Goal: Task Accomplishment & Management: Complete application form

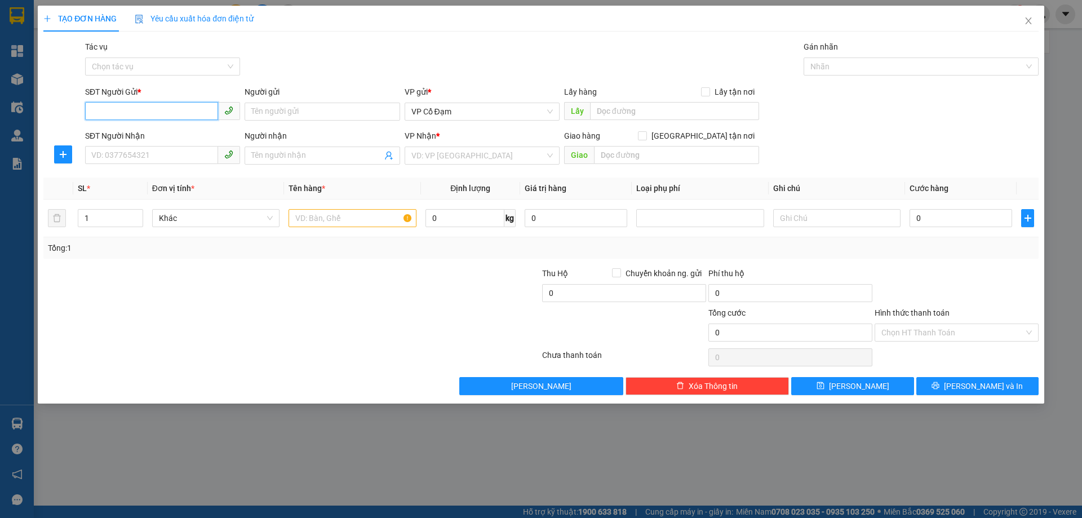
click at [192, 112] on input "SĐT Người Gửi *" at bounding box center [151, 111] width 133 height 18
type input "0763152678"
click at [199, 159] on input "SĐT Người Nhận" at bounding box center [151, 155] width 133 height 18
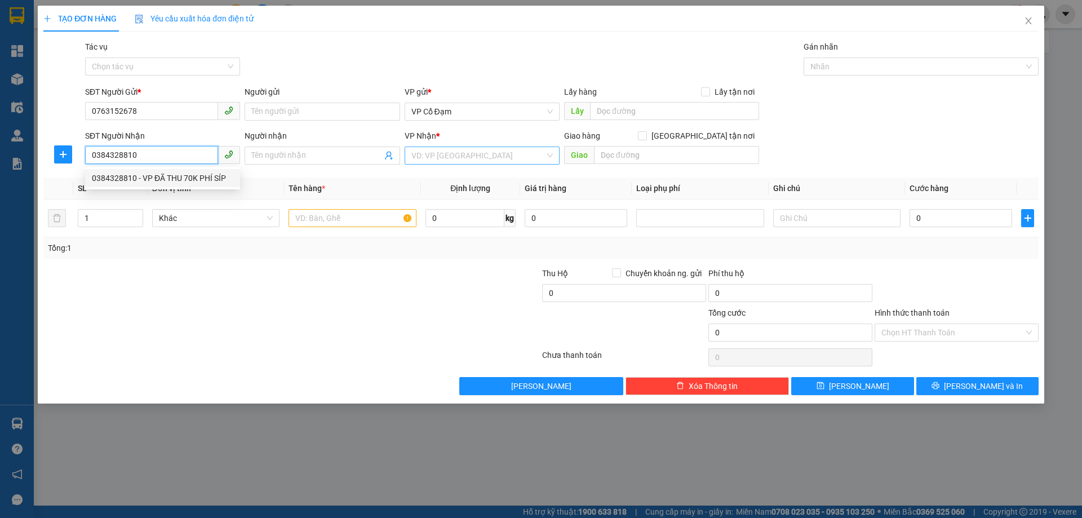
type input "0384328810"
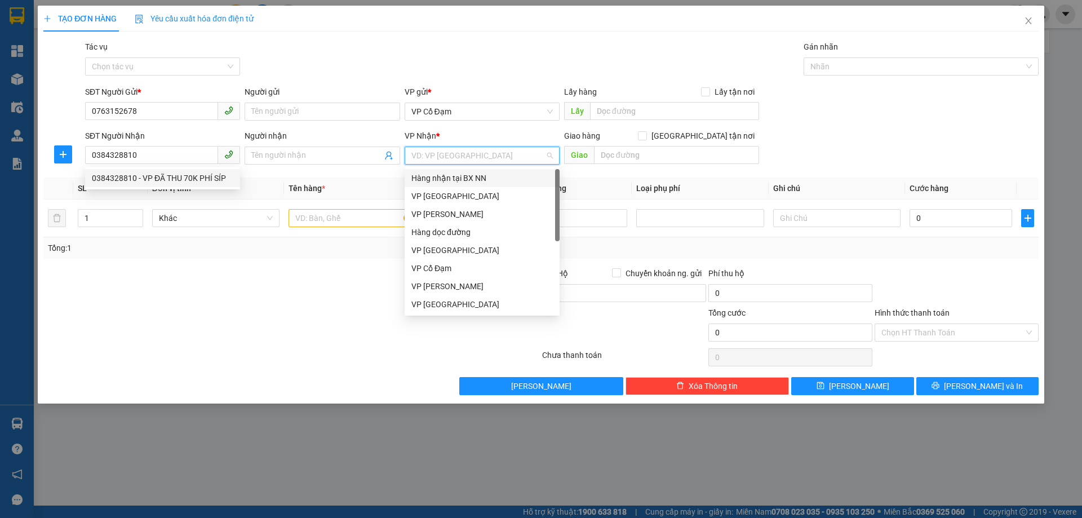
click at [450, 153] on input "search" at bounding box center [477, 155] width 133 height 17
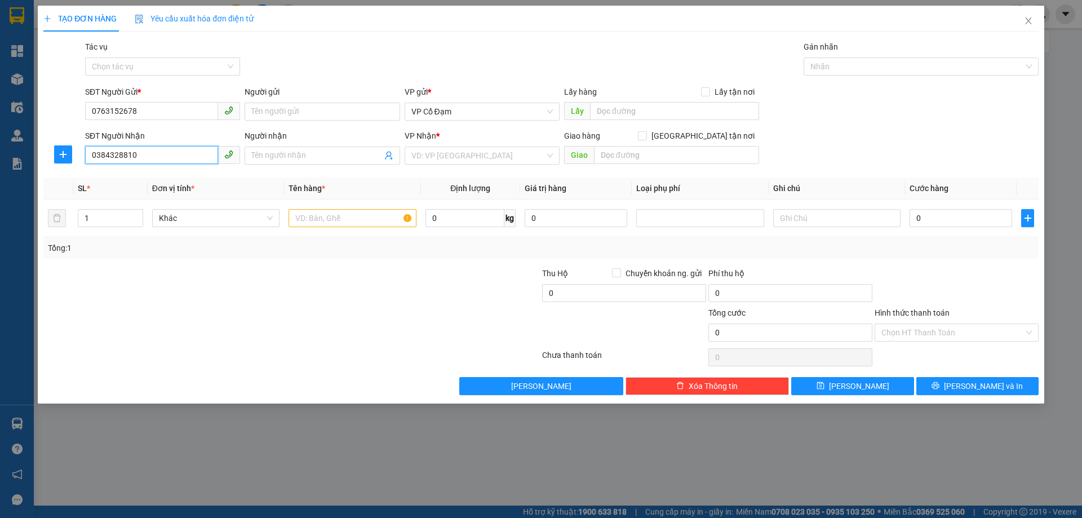
click at [147, 154] on input "0384328810" at bounding box center [151, 155] width 133 height 18
click at [159, 177] on div "0384328810 - VP ĐÃ THU 70K PHÍ SÍP" at bounding box center [162, 178] width 141 height 12
type input "VP ĐÃ THU 70K PHÍ SÍP"
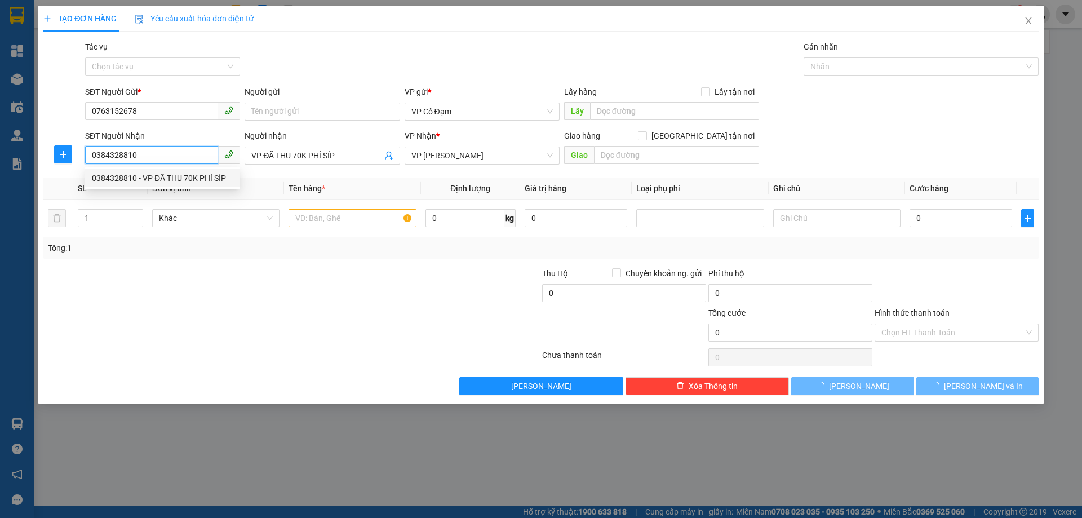
type input "110.000"
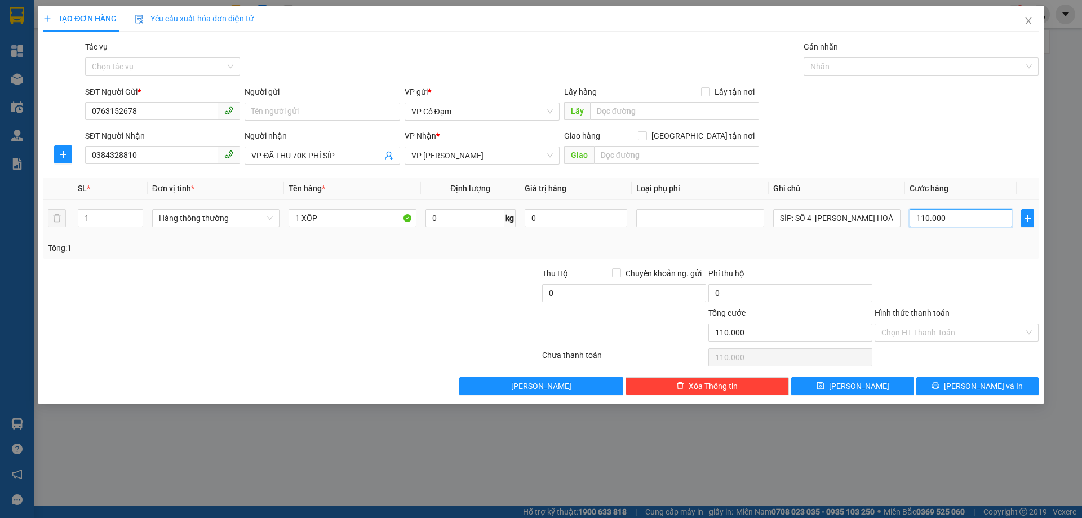
click at [984, 221] on input "110.000" at bounding box center [960, 218] width 103 height 18
type input "0"
type input "01"
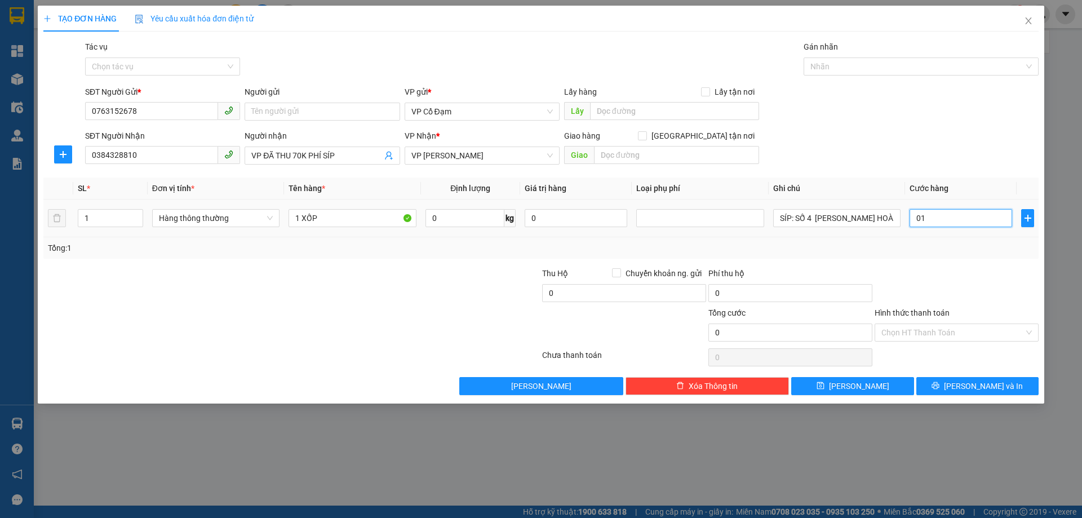
type input "1"
type input "010"
type input "10"
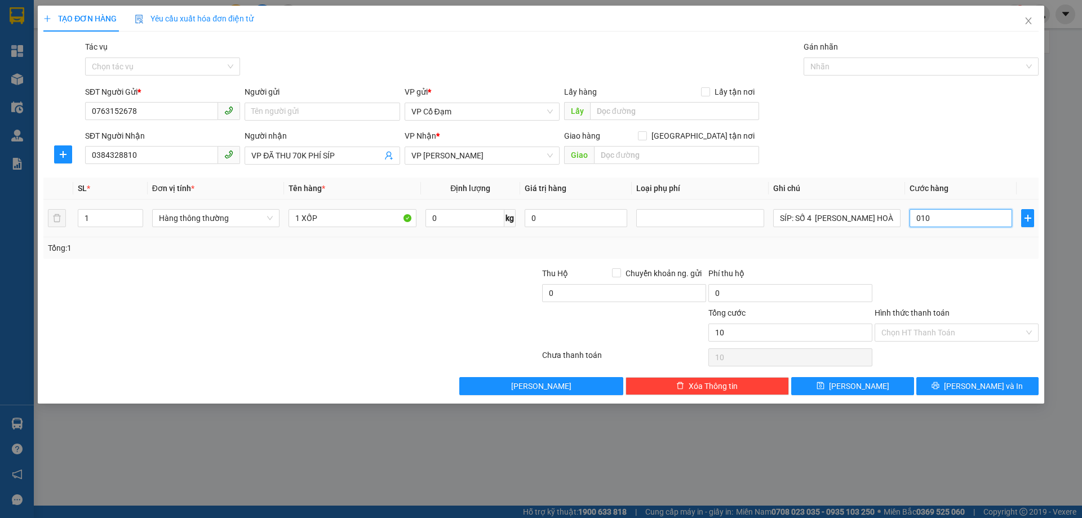
type input "0.100"
type input "100"
type input "0.100"
type input "100.000"
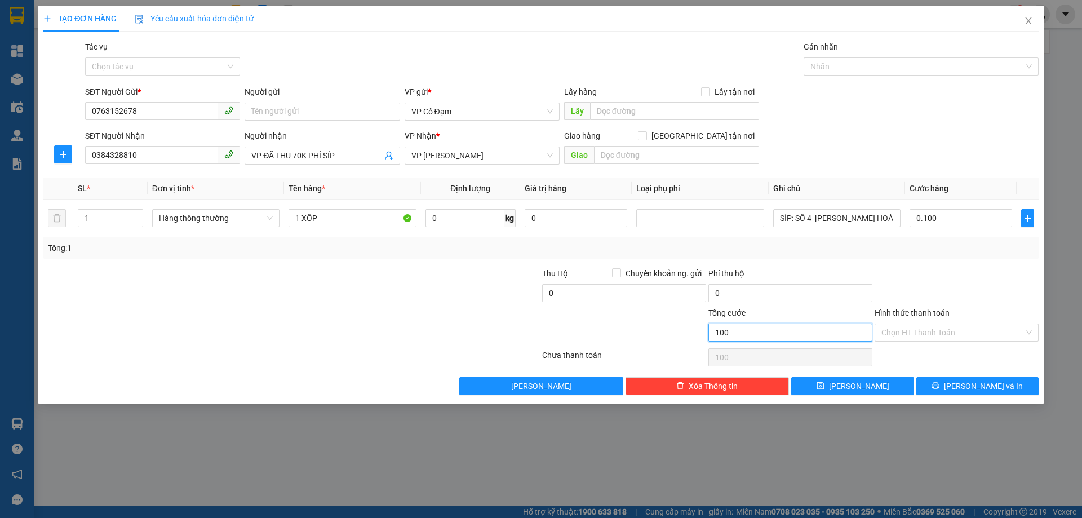
type input "100.000"
click at [783, 332] on input "100.000" at bounding box center [790, 332] width 164 height 18
click at [951, 332] on input "Hình thức thanh toán" at bounding box center [952, 332] width 143 height 17
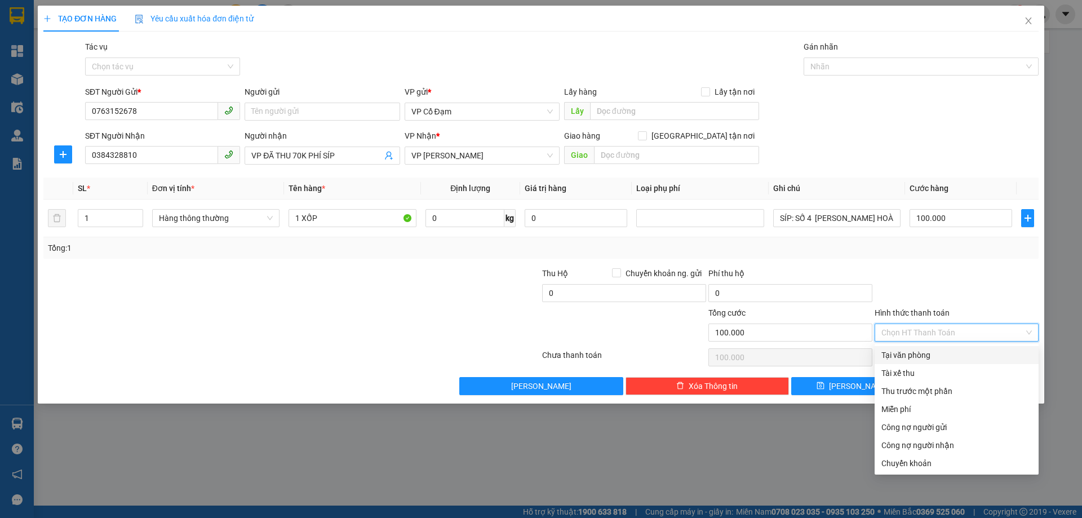
click at [945, 349] on div "Tại văn phòng" at bounding box center [956, 355] width 150 height 12
type input "0"
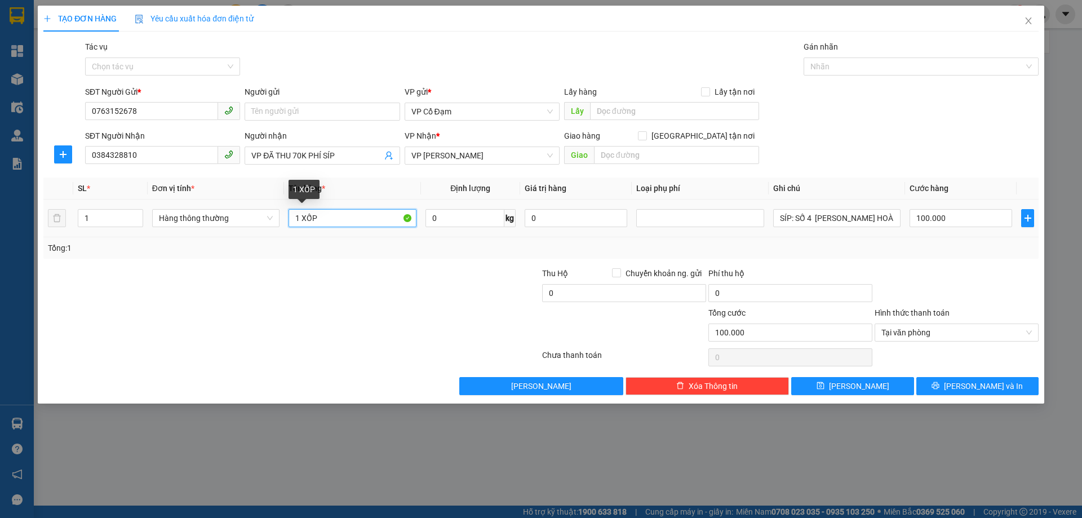
click at [334, 217] on input "1 XỐP" at bounding box center [351, 218] width 127 height 18
type input "1 XỐP( NHỜ BÓC SHIP)"
click at [818, 395] on div "TẠO ĐƠN HÀNG Yêu cầu xuất hóa đơn điện tử Transit Pickup Surcharge Ids Transit …" at bounding box center [541, 205] width 1006 height 398
click at [825, 388] on button "[PERSON_NAME]" at bounding box center [852, 386] width 122 height 18
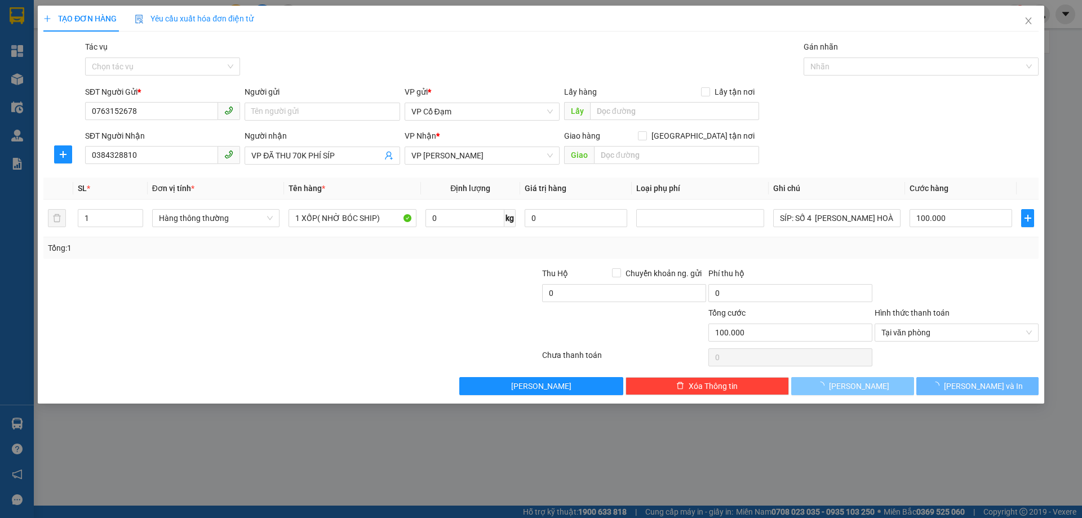
type input "0"
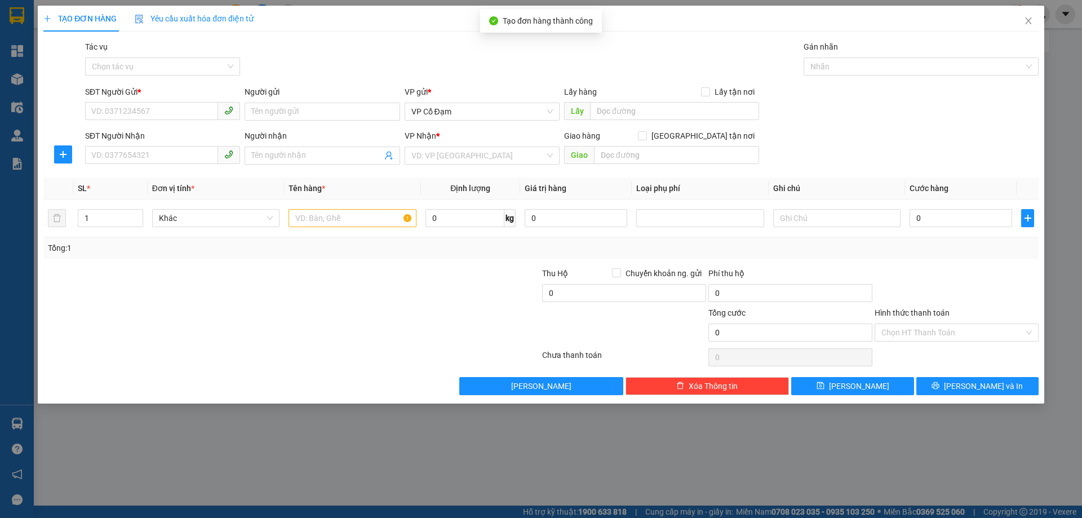
click at [666, 407] on div "TẠO ĐƠN HÀNG Yêu cầu xuất hóa đơn điện tử Transit Pickup Surcharge Ids Transit …" at bounding box center [541, 259] width 1082 height 518
click at [1028, 26] on span "Close" at bounding box center [1028, 22] width 32 height 32
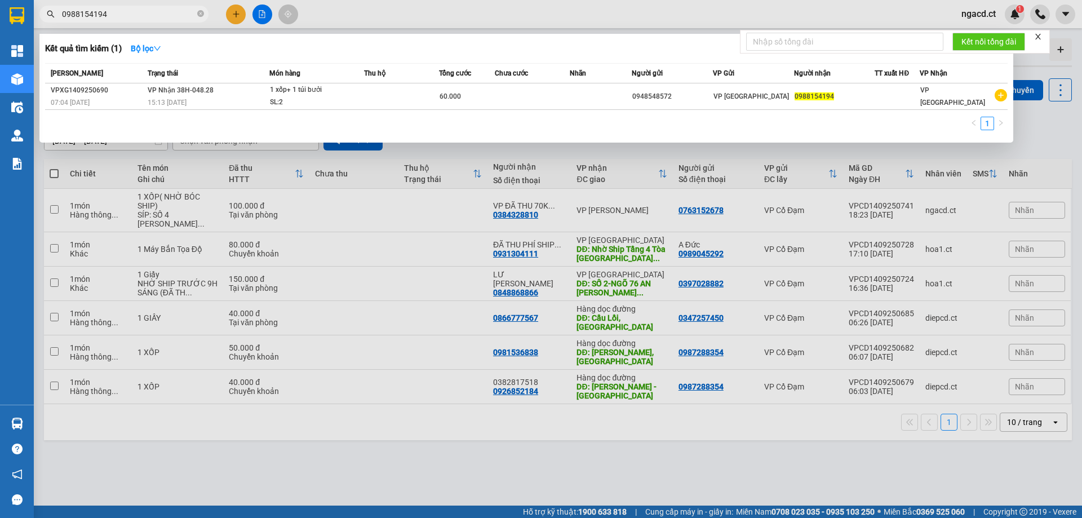
click at [122, 18] on input "0988154194" at bounding box center [128, 14] width 133 height 12
type input "0"
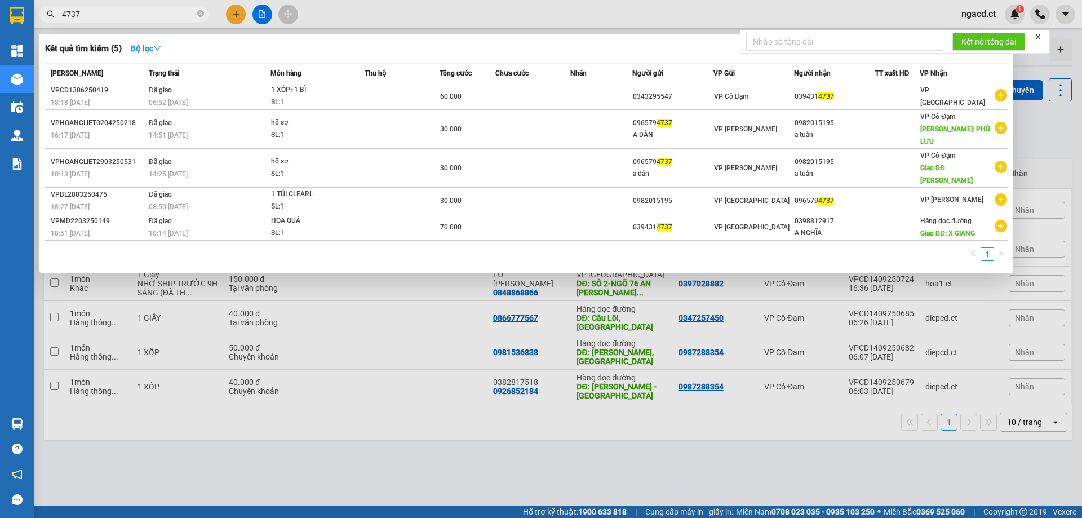
type input "4737"
click at [378, 9] on div at bounding box center [541, 259] width 1082 height 518
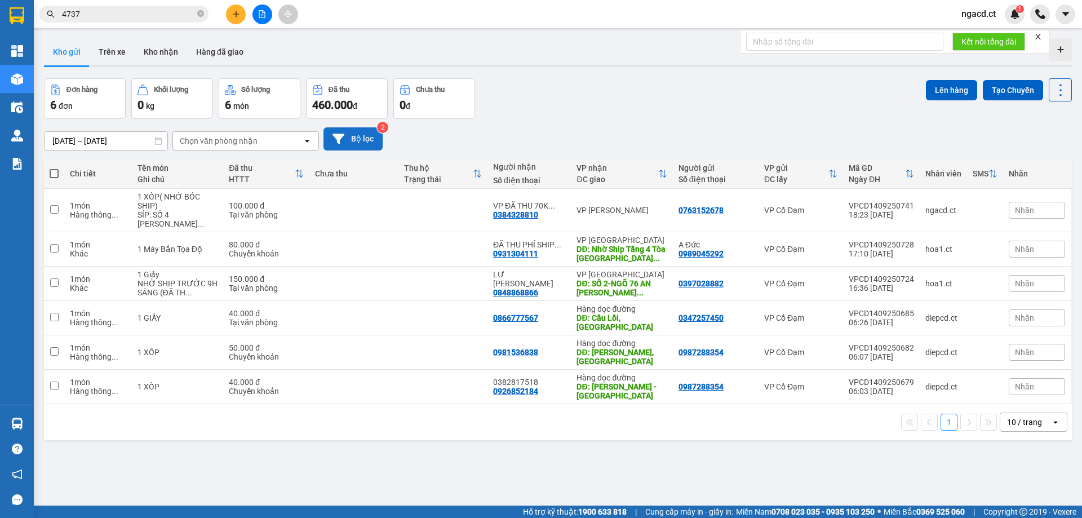
click at [351, 139] on button "Bộ lọc" at bounding box center [352, 138] width 59 height 23
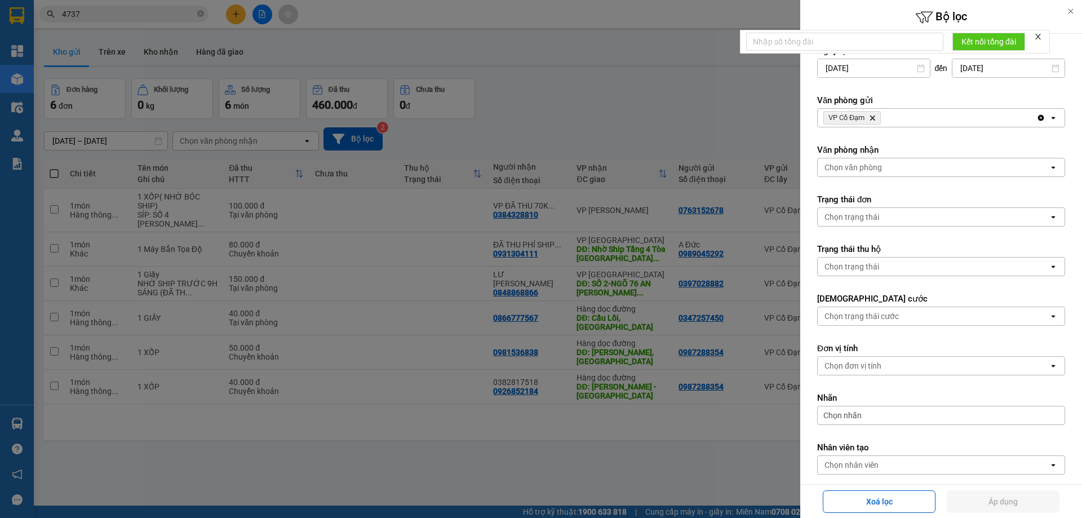
click at [873, 117] on icon "Delete" at bounding box center [872, 117] width 7 height 7
click at [875, 115] on div "Chọn văn phòng" at bounding box center [852, 117] width 57 height 11
click at [1015, 498] on button "Áp dụng" at bounding box center [1002, 501] width 113 height 23
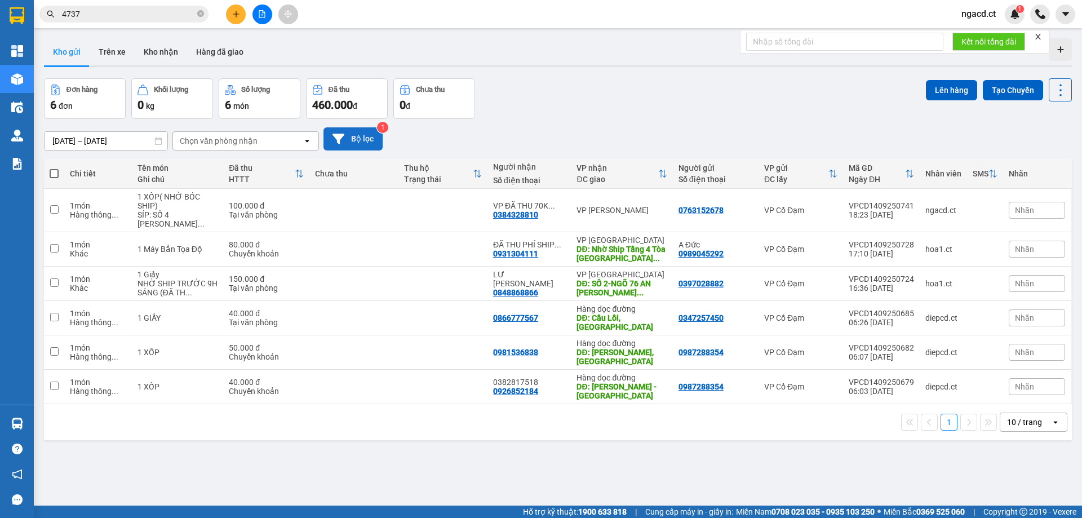
click at [342, 144] on icon at bounding box center [338, 139] width 12 height 12
